Goal: Check status: Check status

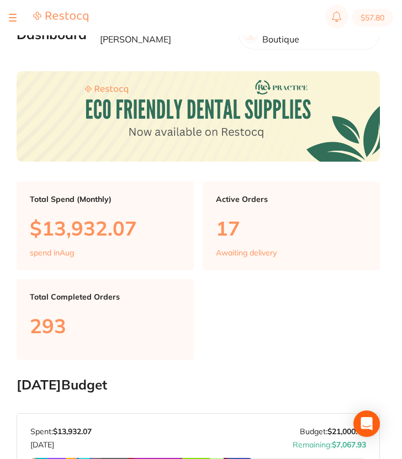
click at [4, 17] on section "$57.80" at bounding box center [201, 17] width 402 height 35
click at [5, 18] on section "$57.80" at bounding box center [201, 17] width 402 height 35
click at [9, 19] on div at bounding box center [13, 17] width 8 height 13
click at [14, 13] on div at bounding box center [13, 17] width 8 height 13
click at [12, 24] on div at bounding box center [13, 17] width 8 height 13
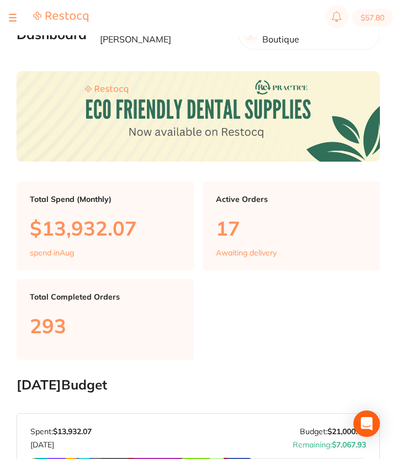
click at [12, 22] on div at bounding box center [13, 17] width 8 height 13
click at [15, 12] on div at bounding box center [13, 17] width 8 height 13
click at [10, 18] on button at bounding box center [13, 17] width 8 height 1
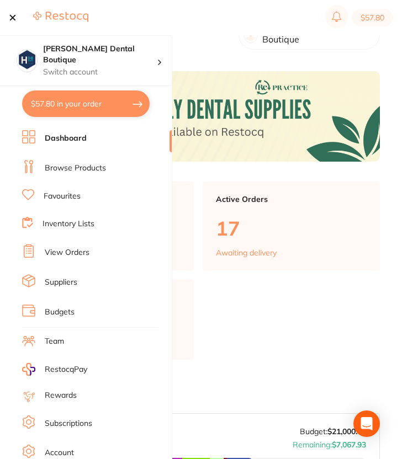
click at [72, 250] on link "View Orders" at bounding box center [67, 252] width 45 height 11
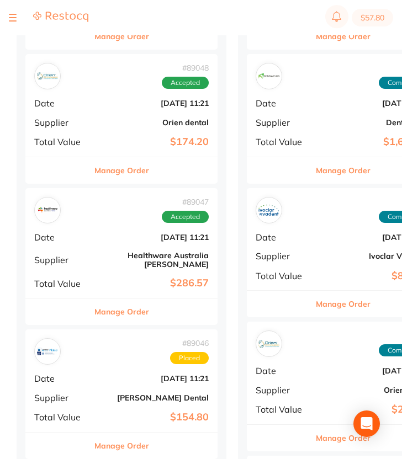
scroll to position [1000, 0]
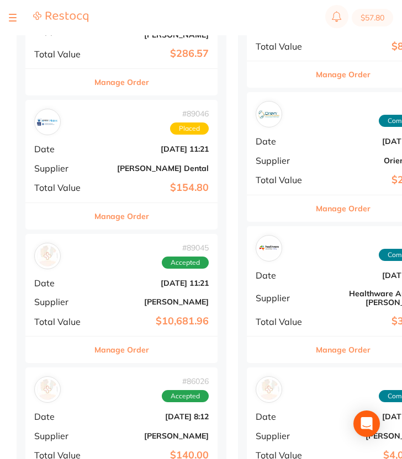
click at [133, 164] on b "[PERSON_NAME] Dental" at bounding box center [153, 168] width 110 height 9
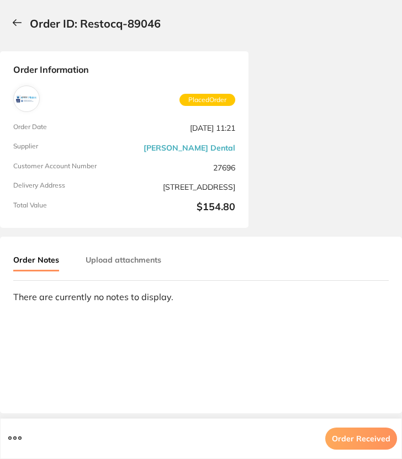
click at [15, 14] on button at bounding box center [19, 23] width 21 height 29
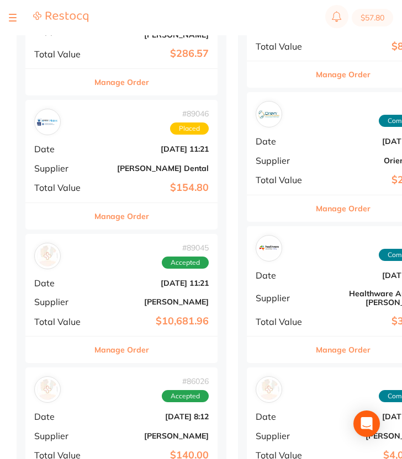
click at [119, 205] on button "Manage Order" at bounding box center [121, 216] width 55 height 27
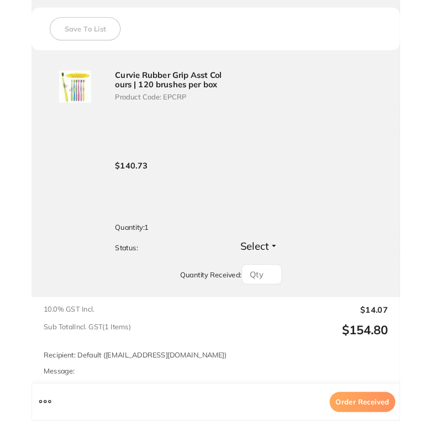
scroll to position [432, 0]
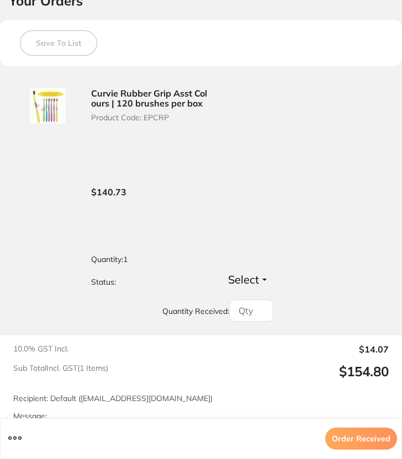
click at [19, 433] on button at bounding box center [15, 439] width 20 height 16
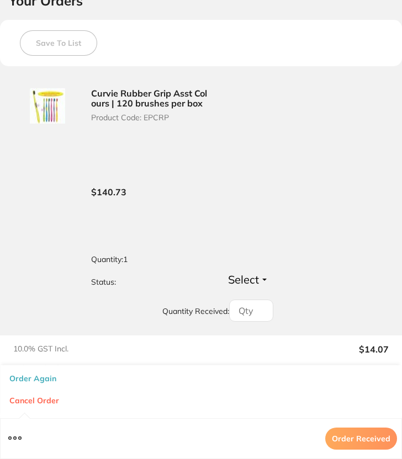
click at [19, 433] on button at bounding box center [15, 439] width 20 height 16
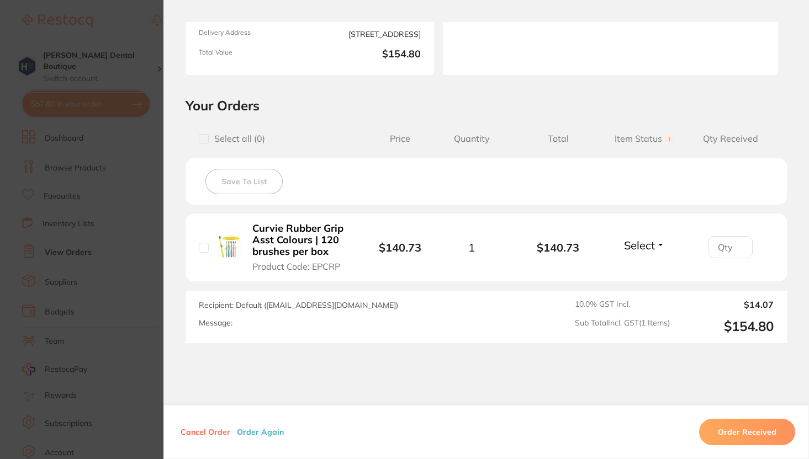
scroll to position [223, 0]
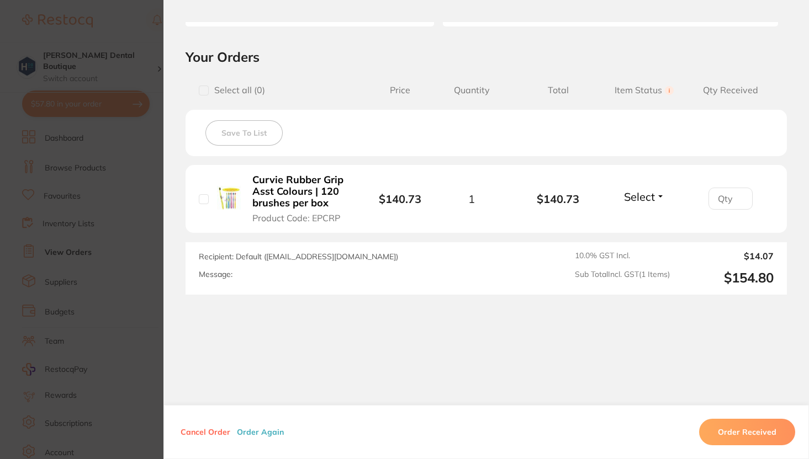
click at [404, 92] on span "Item Status You can use this feature to track items that you have received and …" at bounding box center [644, 90] width 86 height 10
click at [404, 192] on span "Select" at bounding box center [639, 197] width 31 height 14
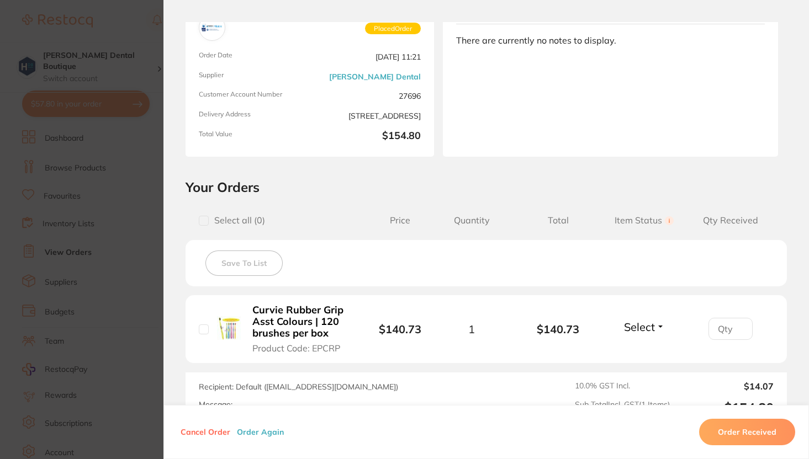
scroll to position [0, 0]
